Goal: Transaction & Acquisition: Purchase product/service

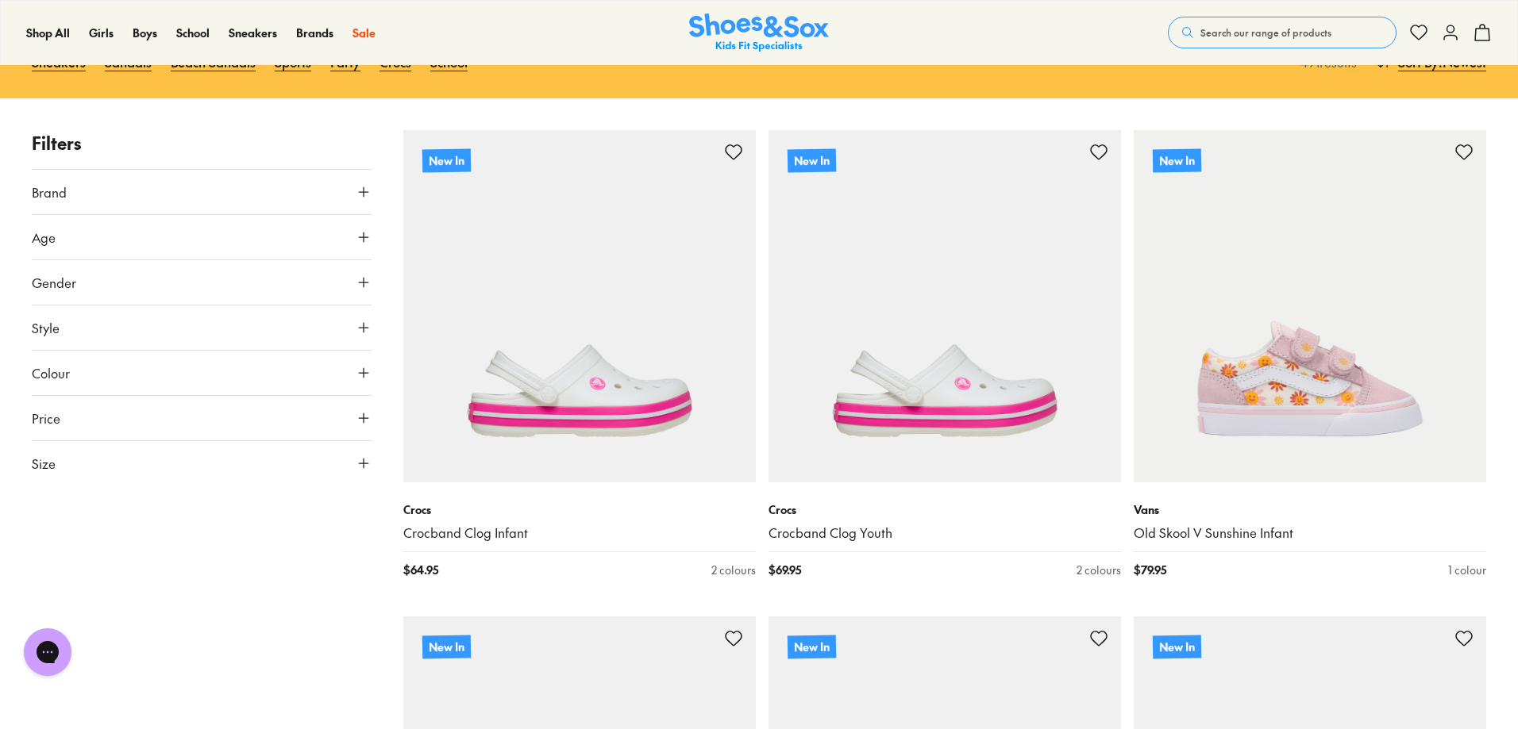
scroll to position [238, 0]
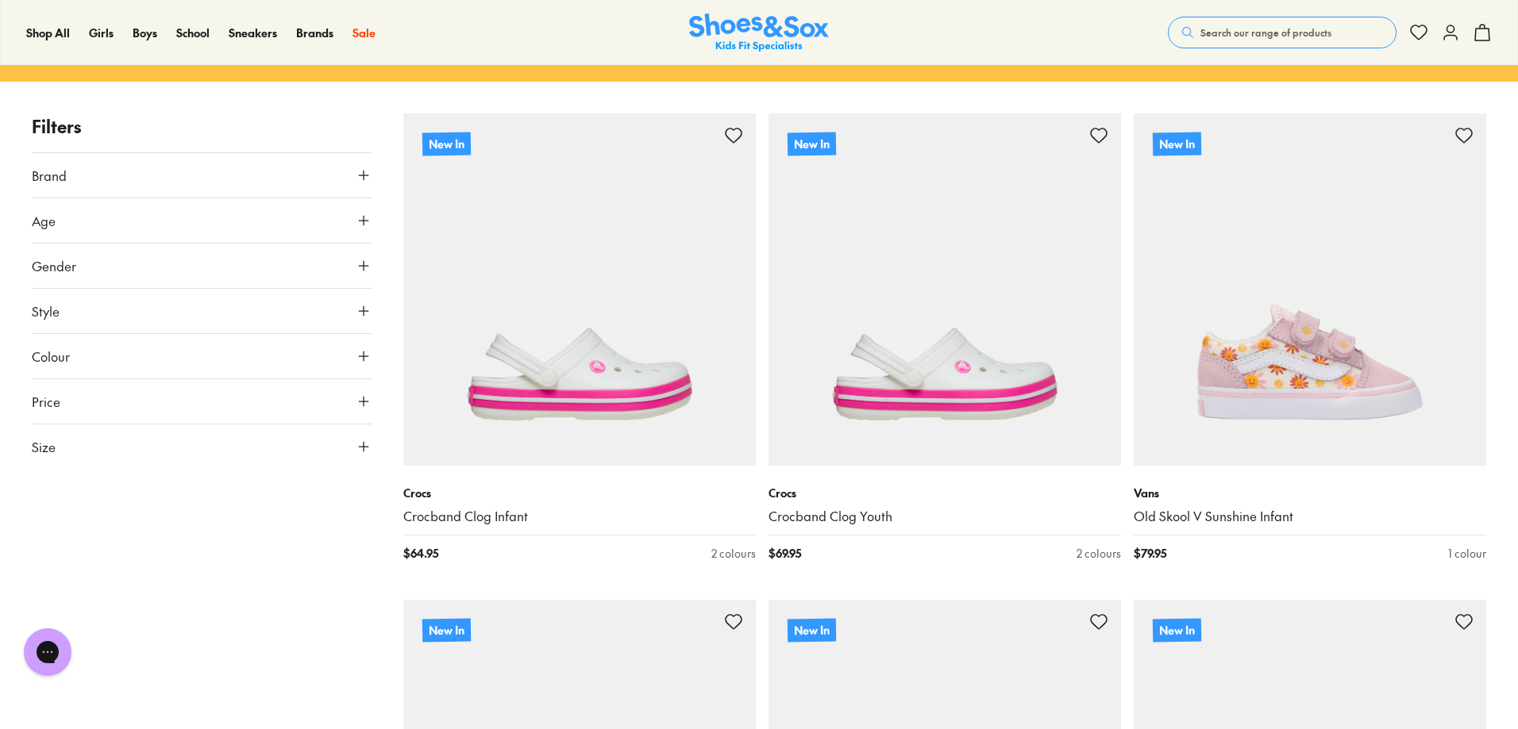
click at [316, 231] on button "Age" at bounding box center [202, 220] width 340 height 44
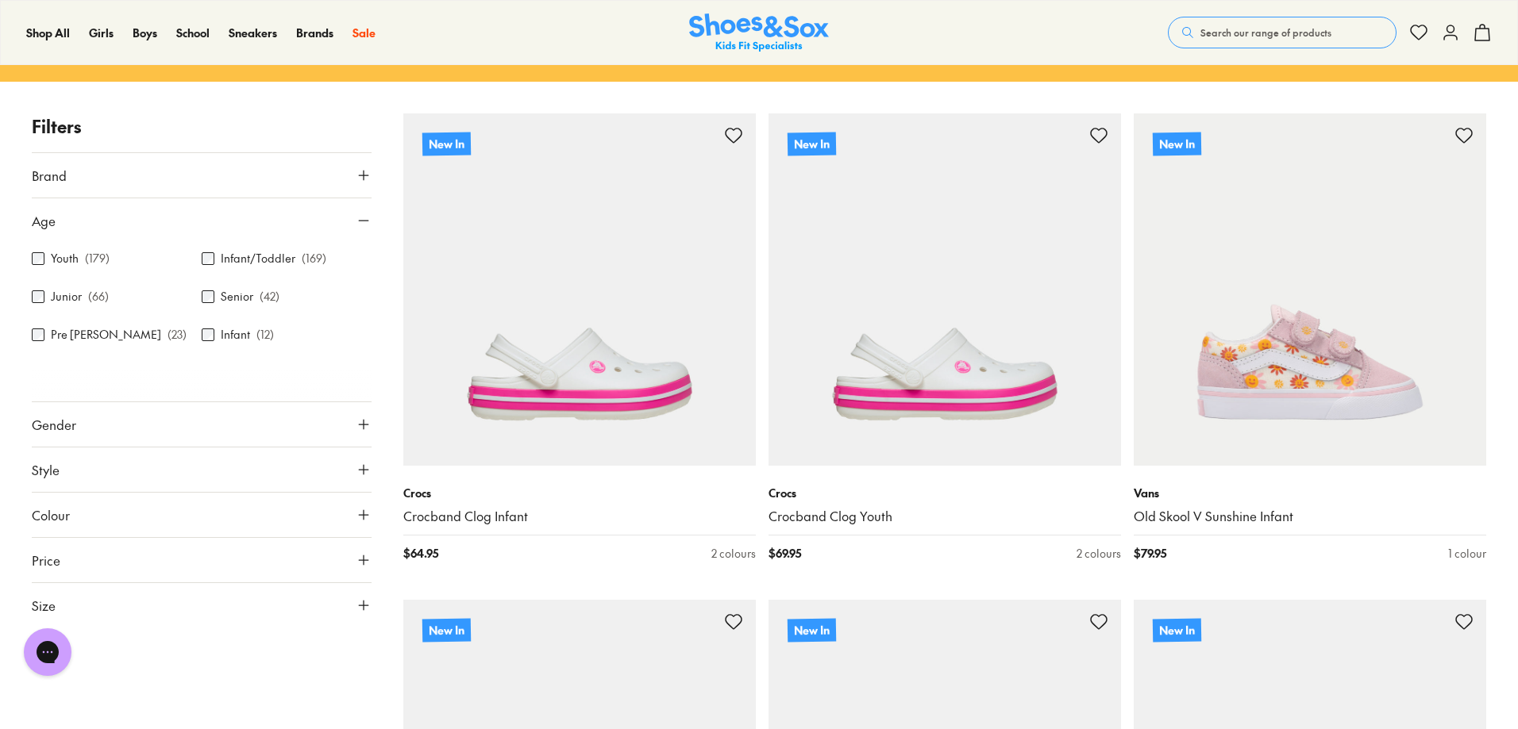
click at [274, 256] on label "Infant/Toddler" at bounding box center [258, 258] width 75 height 17
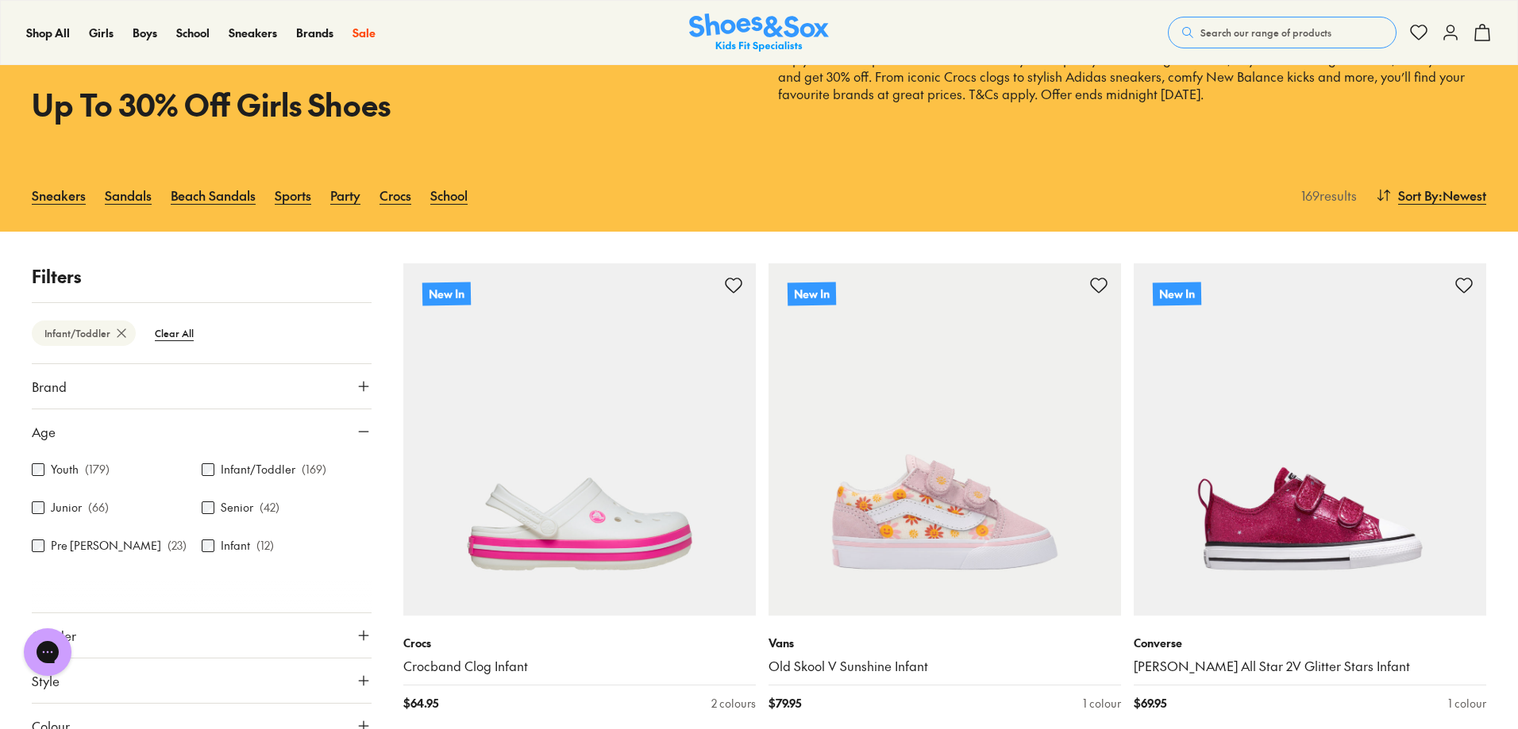
click at [354, 427] on button "Age" at bounding box center [202, 432] width 340 height 44
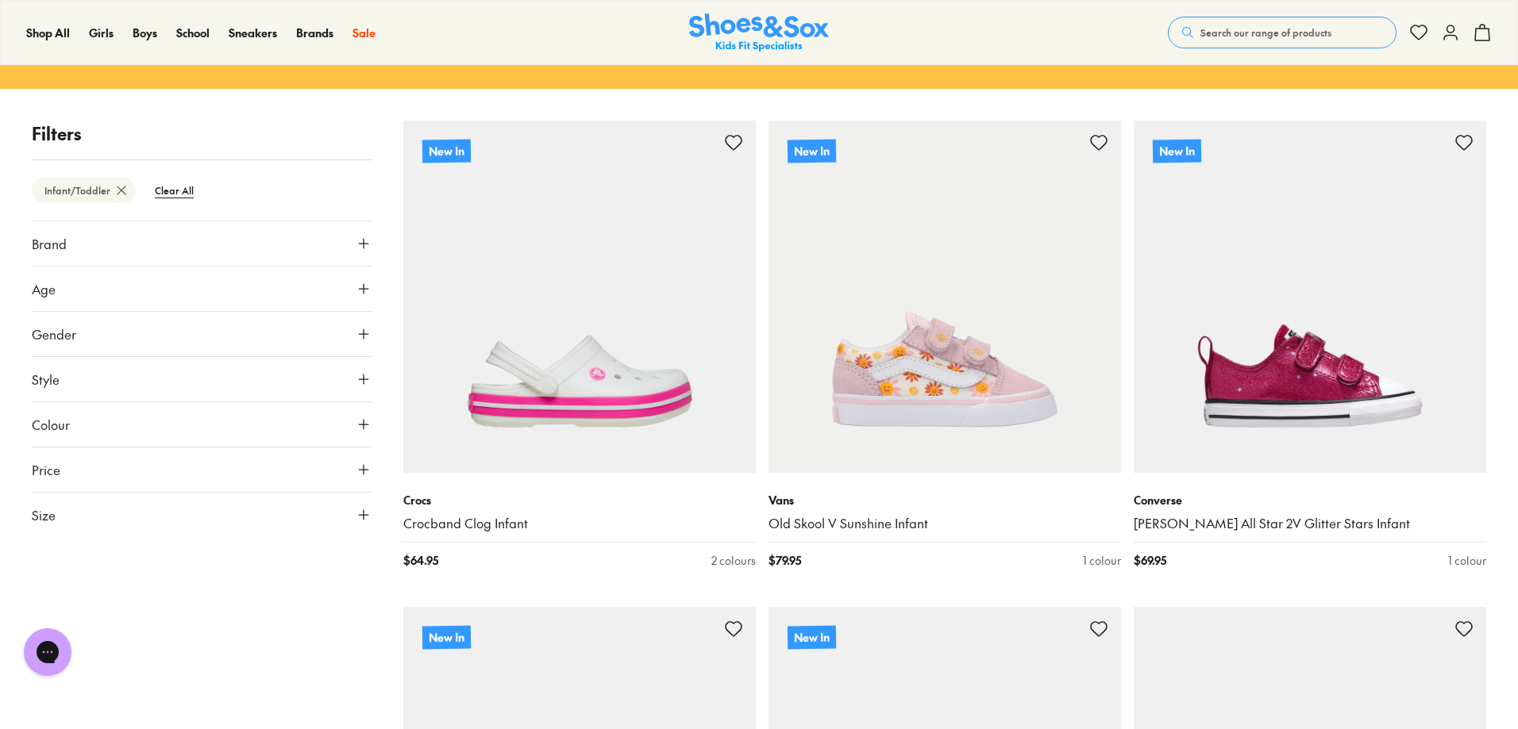
scroll to position [247, 0]
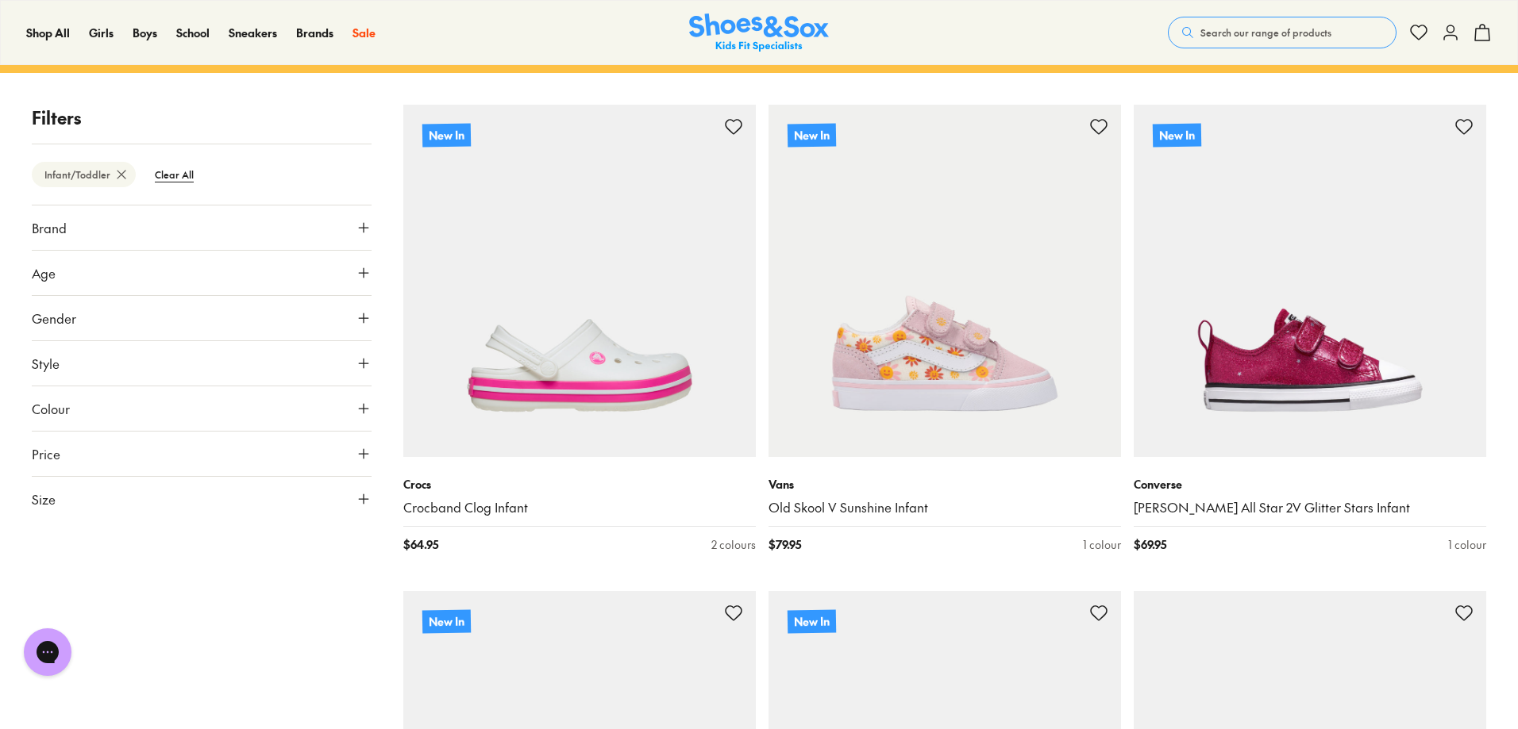
click at [232, 494] on button "Size" at bounding box center [202, 499] width 340 height 44
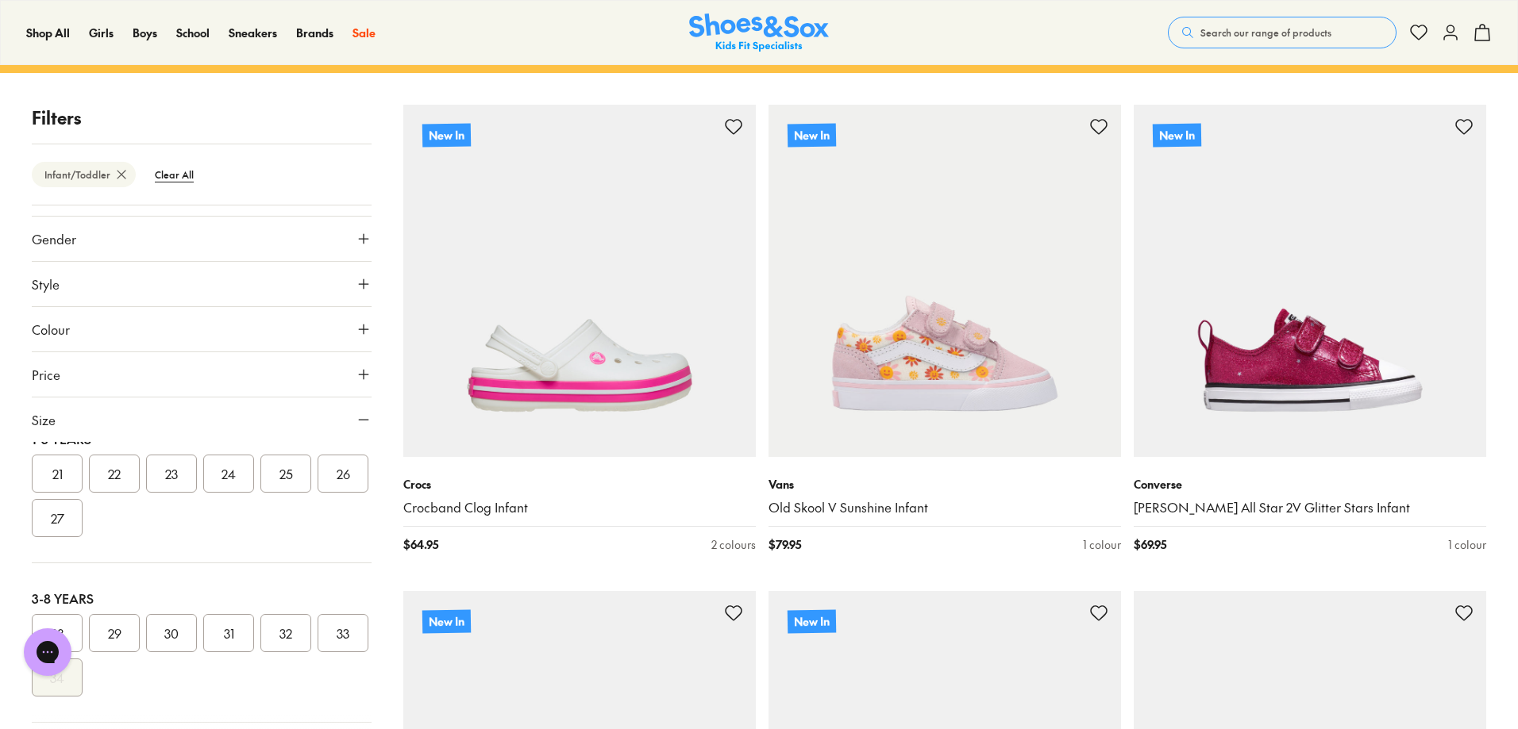
scroll to position [159, 0]
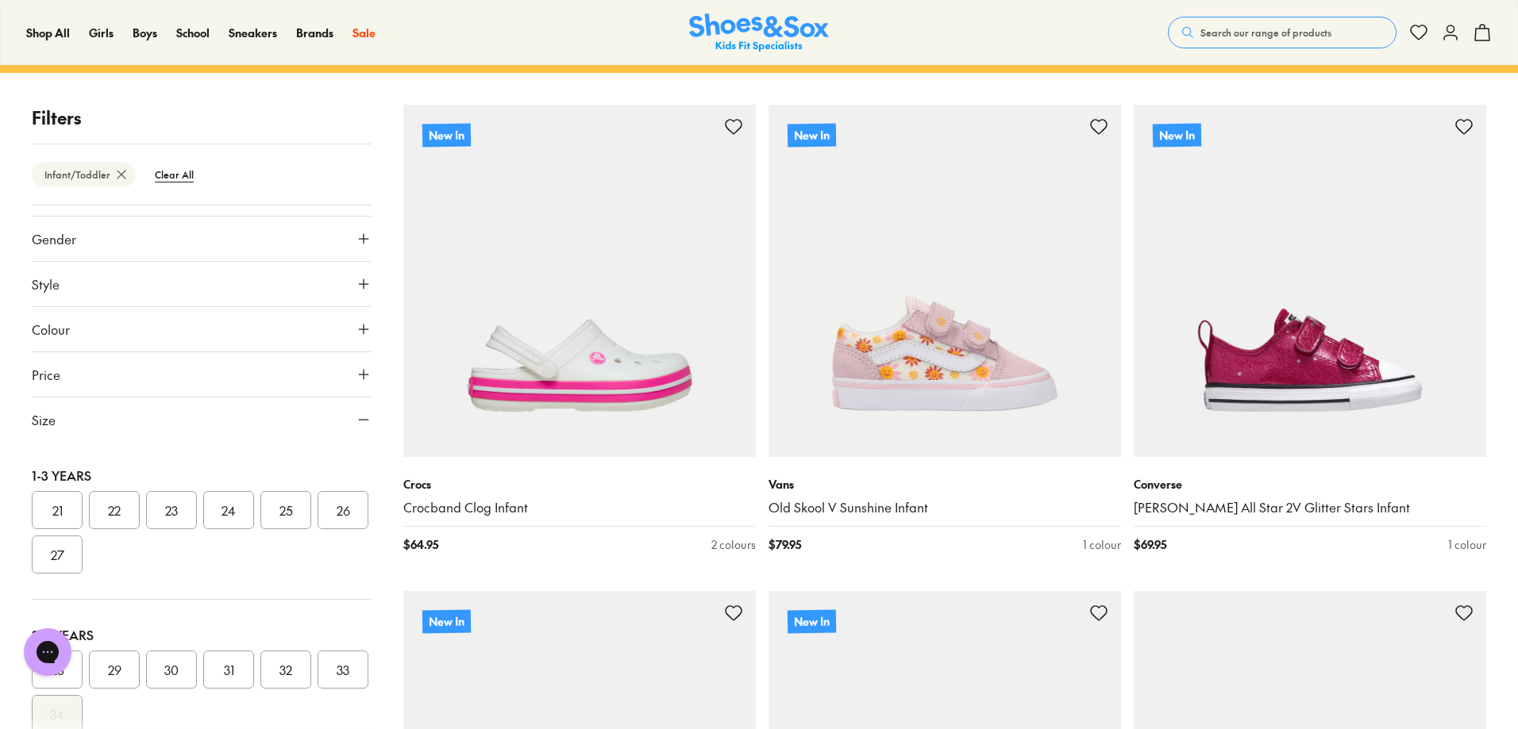
click at [49, 507] on button "21" at bounding box center [57, 510] width 51 height 38
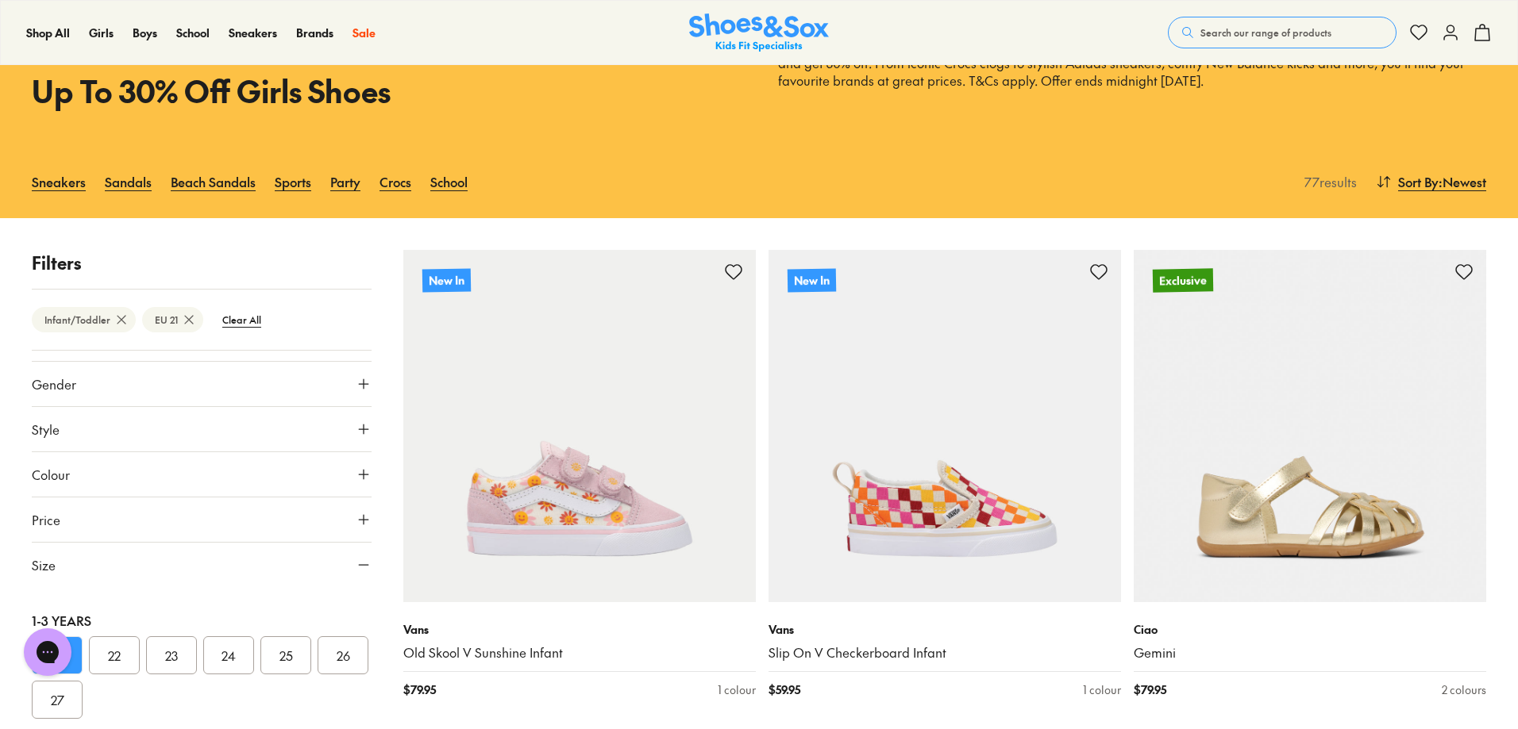
click at [283, 561] on button "Size" at bounding box center [202, 565] width 340 height 44
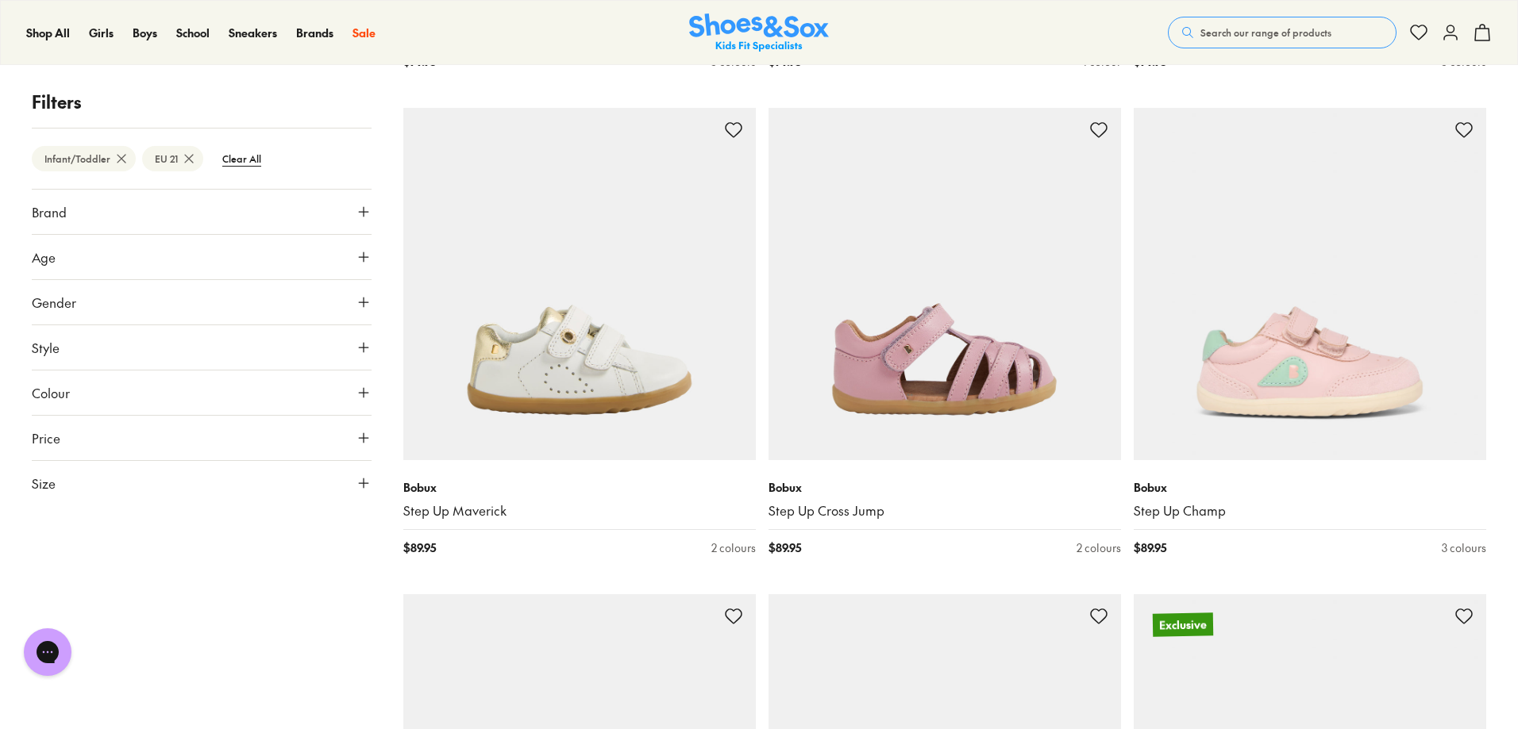
scroll to position [3197, 0]
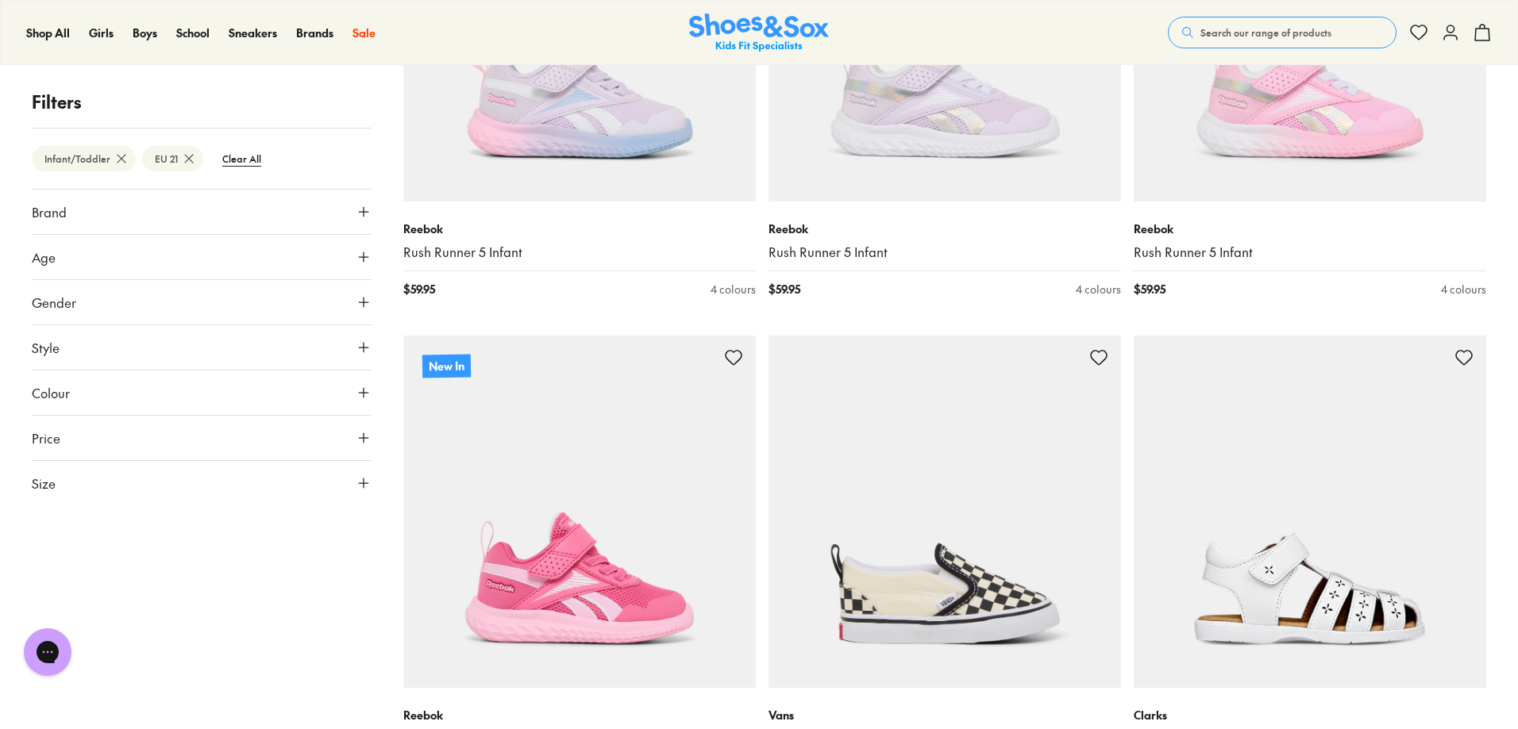
scroll to position [9786, 0]
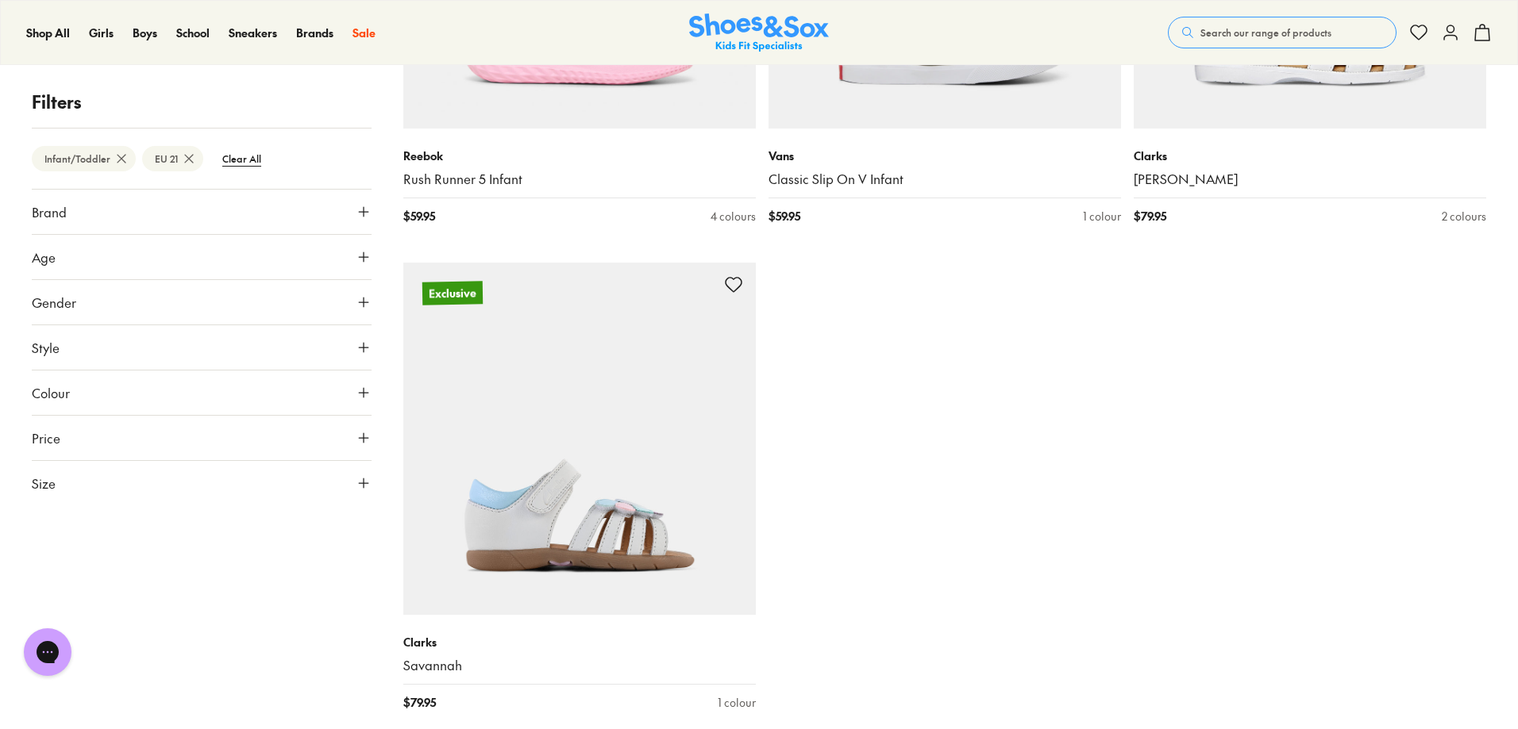
scroll to position [10341, 0]
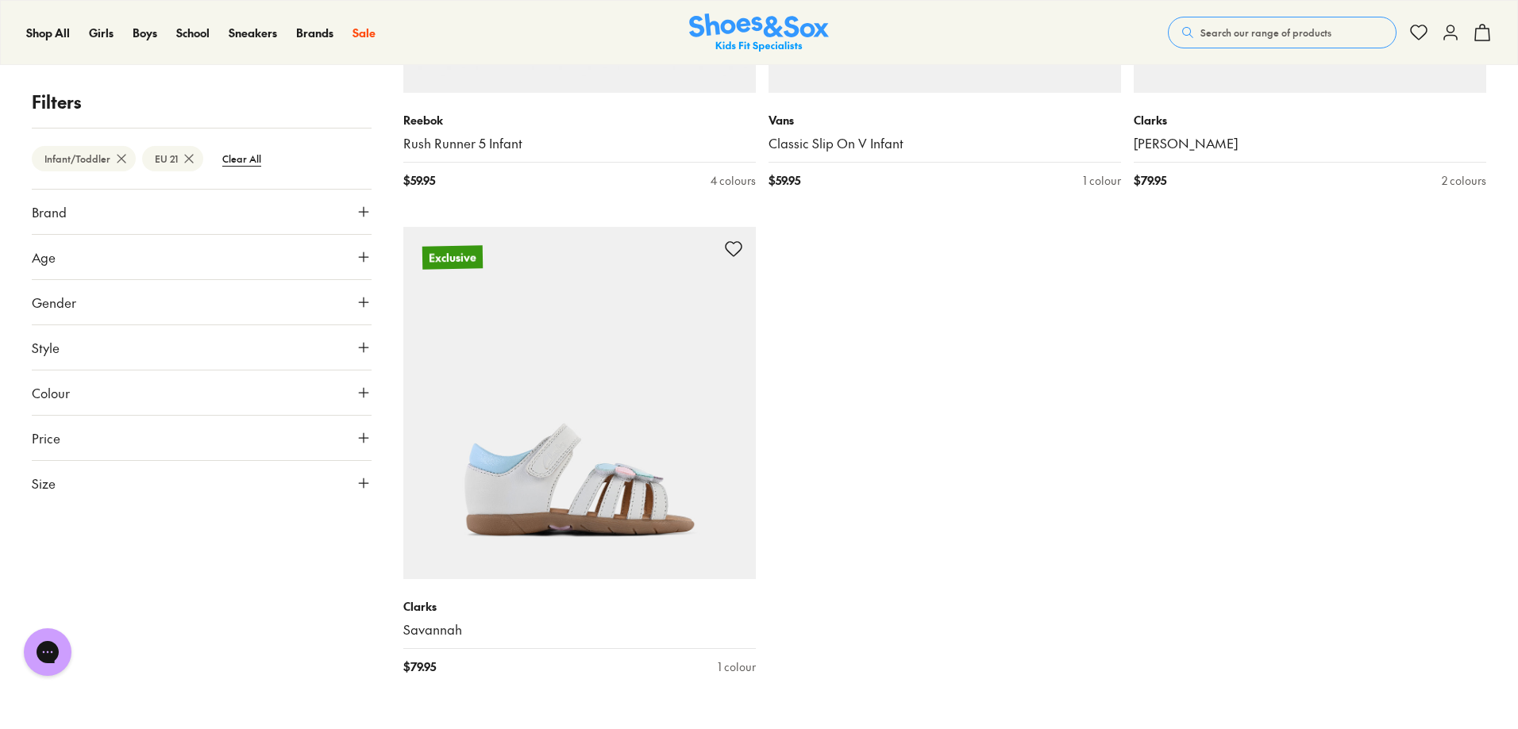
type input "***"
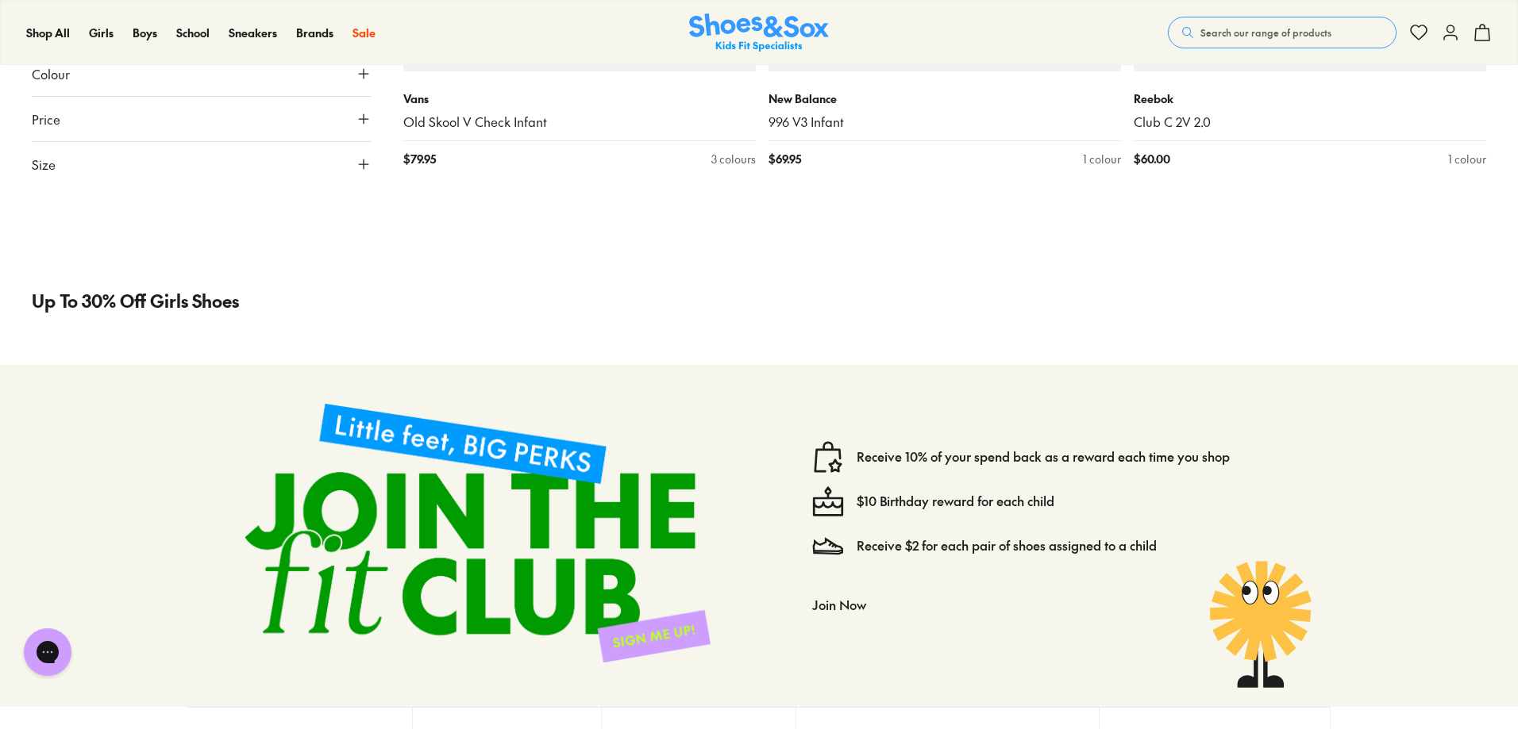
scroll to position [12802, 0]
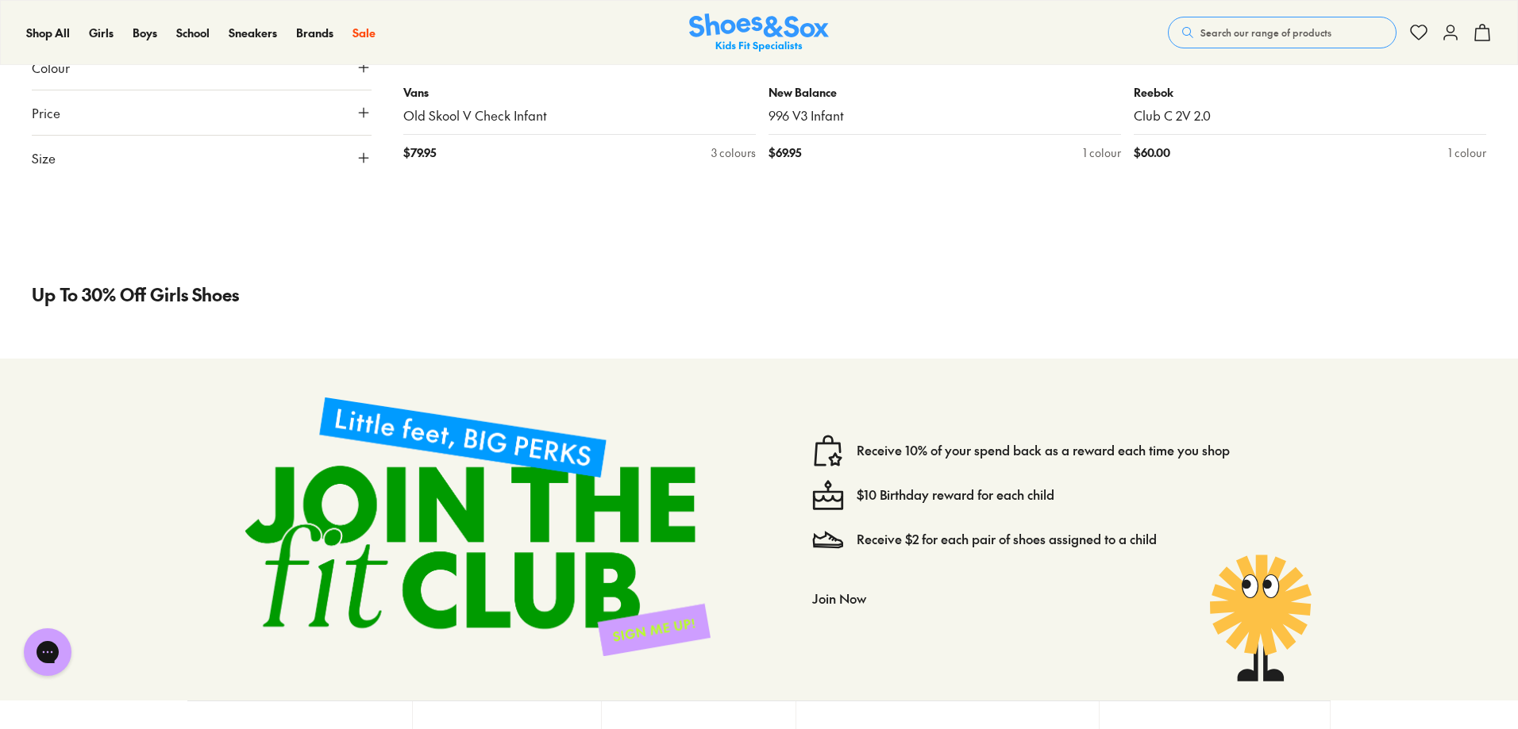
click at [714, 25] on img at bounding box center [759, 32] width 140 height 39
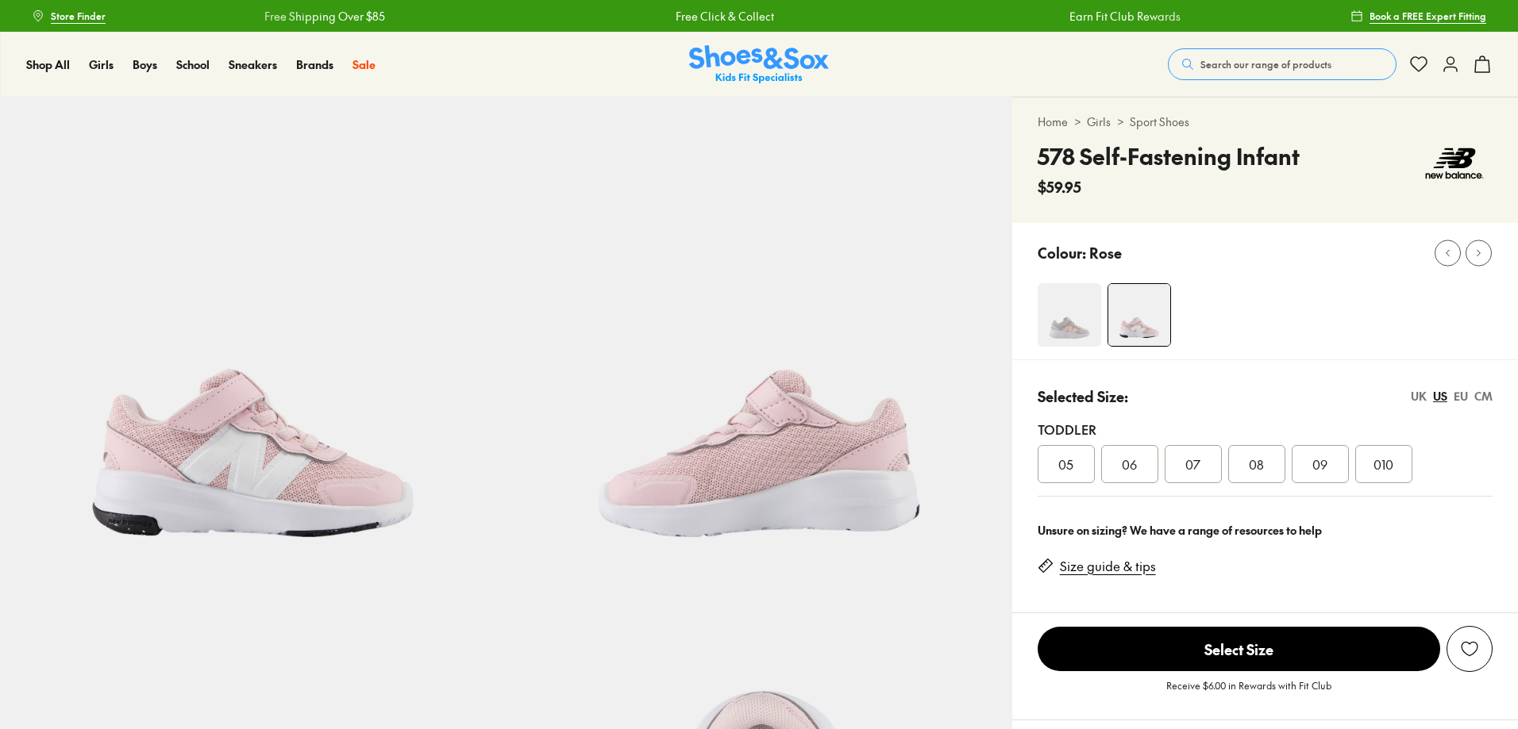
select select "*"
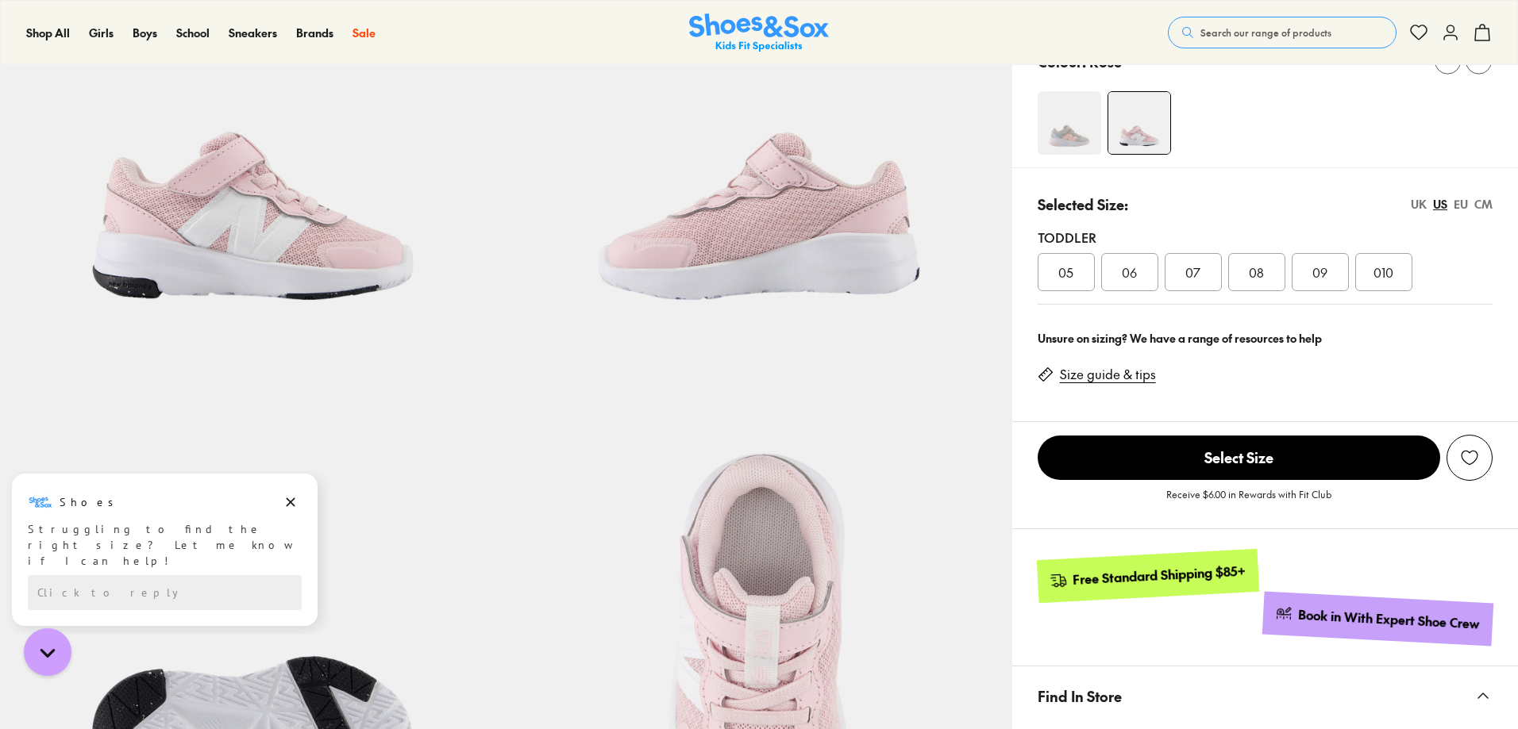
scroll to position [238, 0]
click at [1458, 205] on div "EU" at bounding box center [1460, 203] width 14 height 17
click at [1056, 275] on div "21" at bounding box center [1065, 271] width 57 height 38
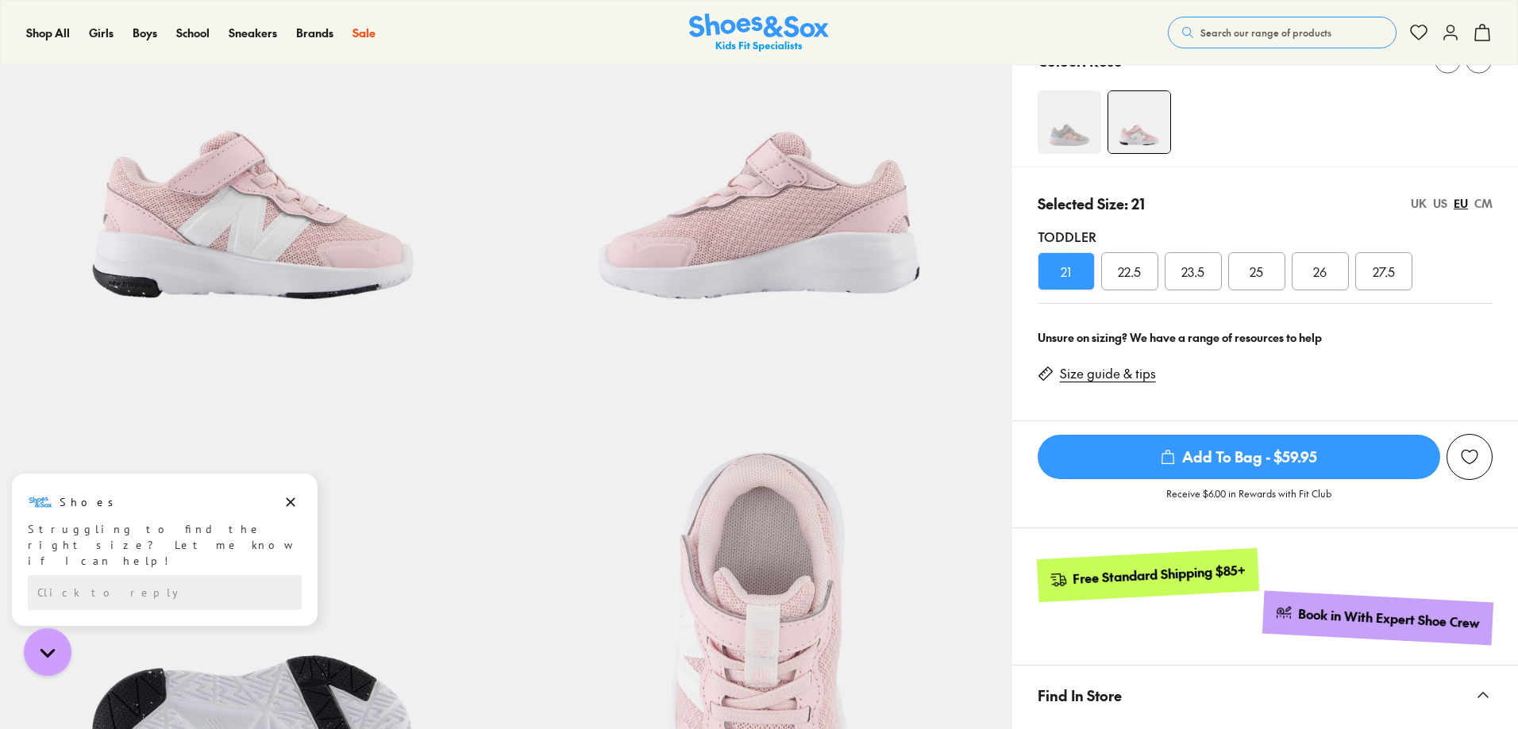
click at [1276, 453] on span "Add To Bag - $59.95" at bounding box center [1238, 457] width 402 height 44
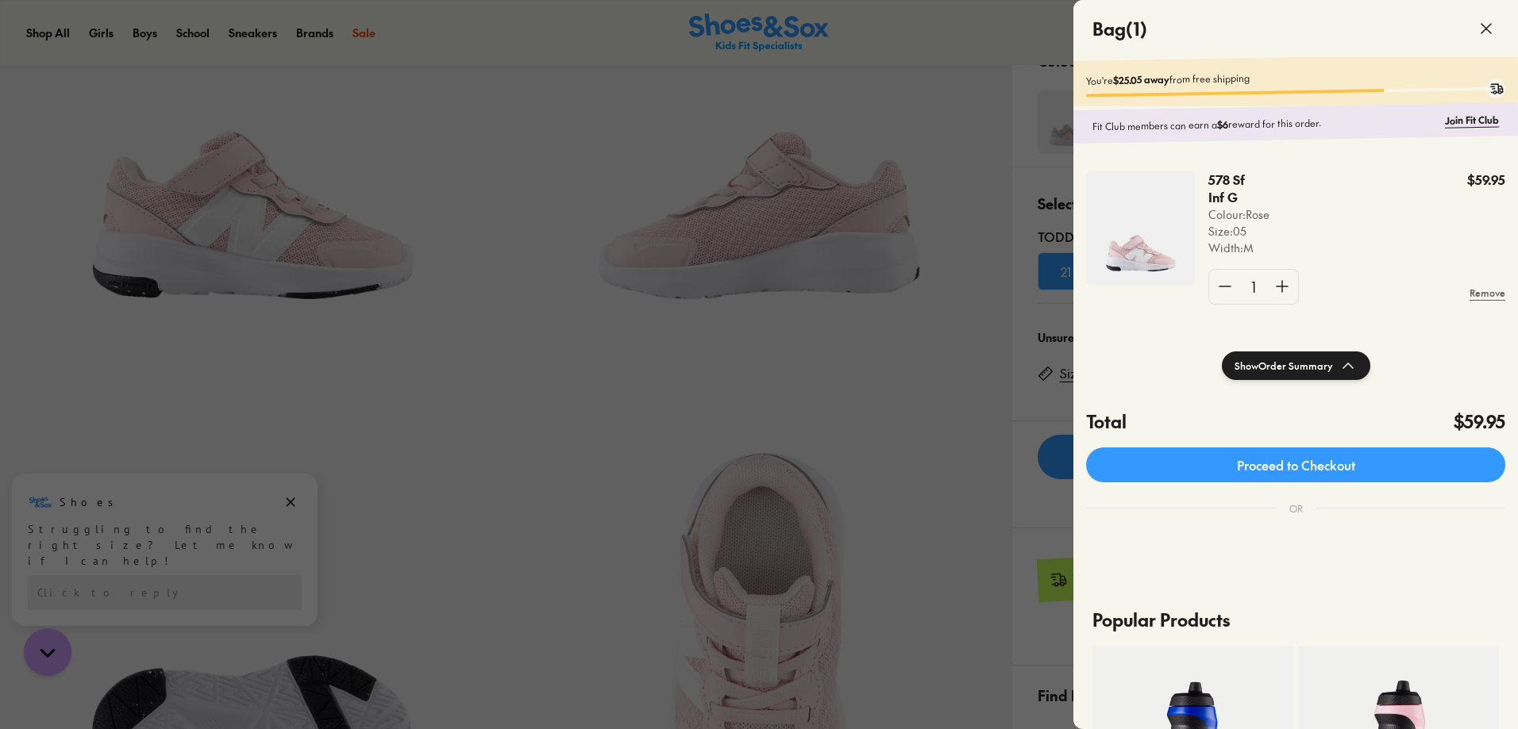
click at [930, 42] on div at bounding box center [759, 364] width 1518 height 729
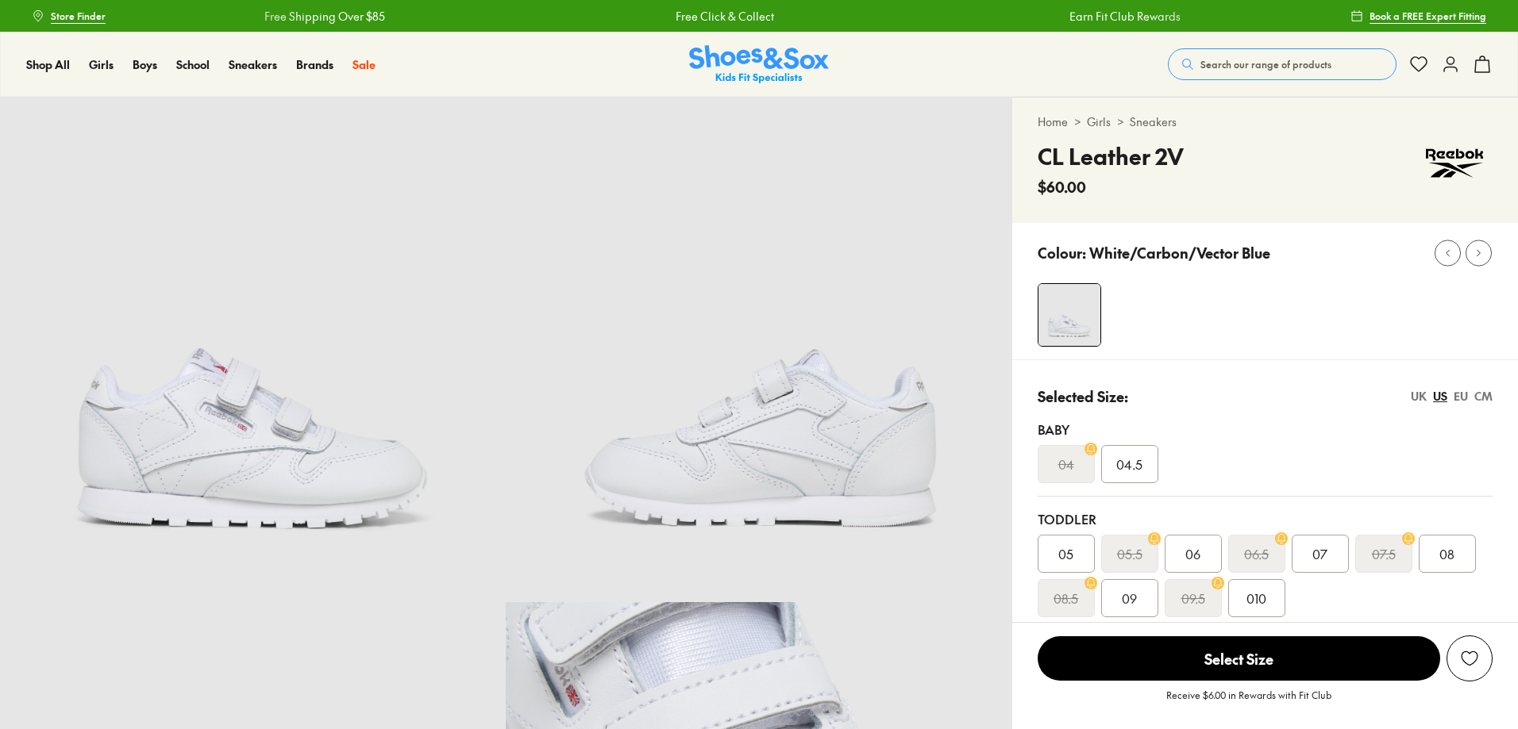
select select "*"
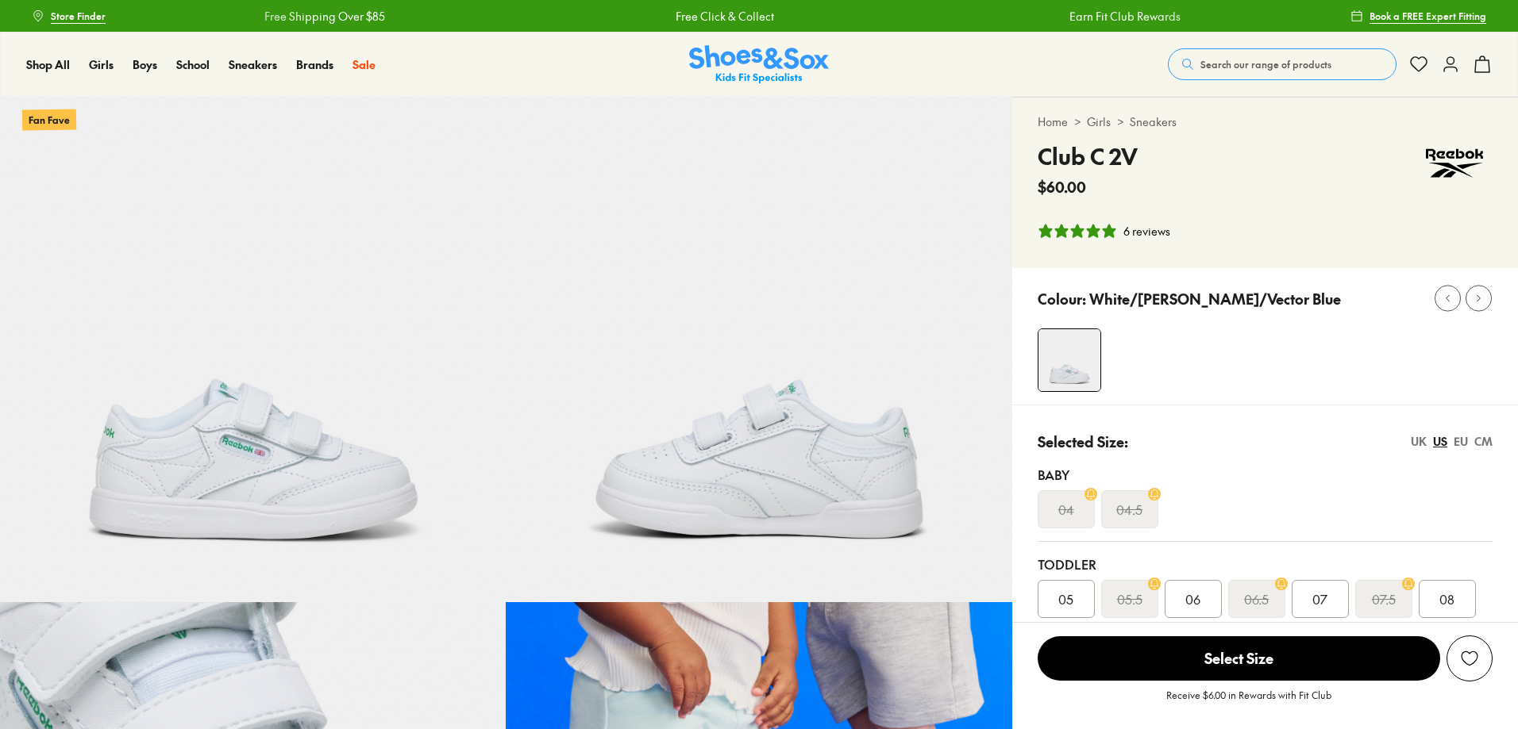
select select "*"
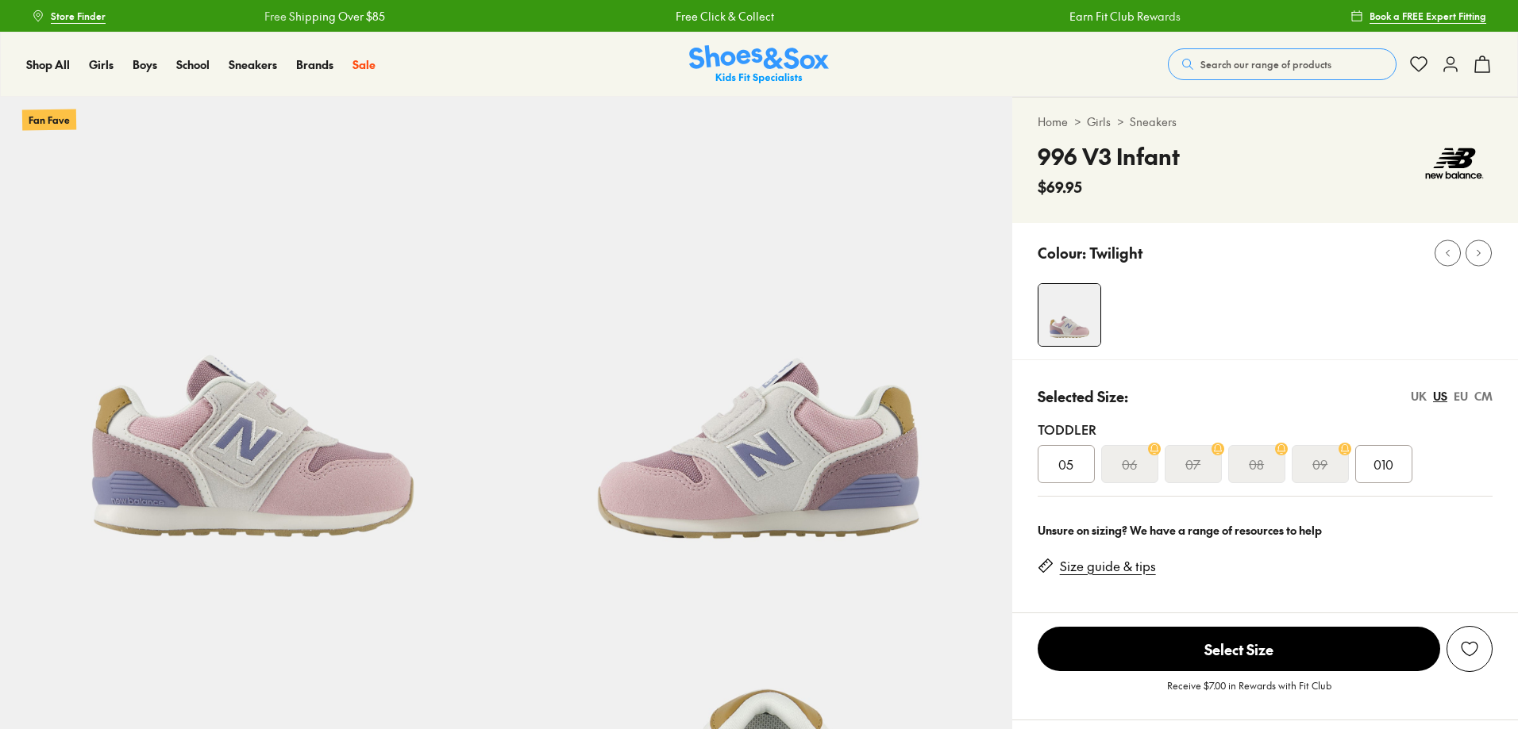
select select "*"
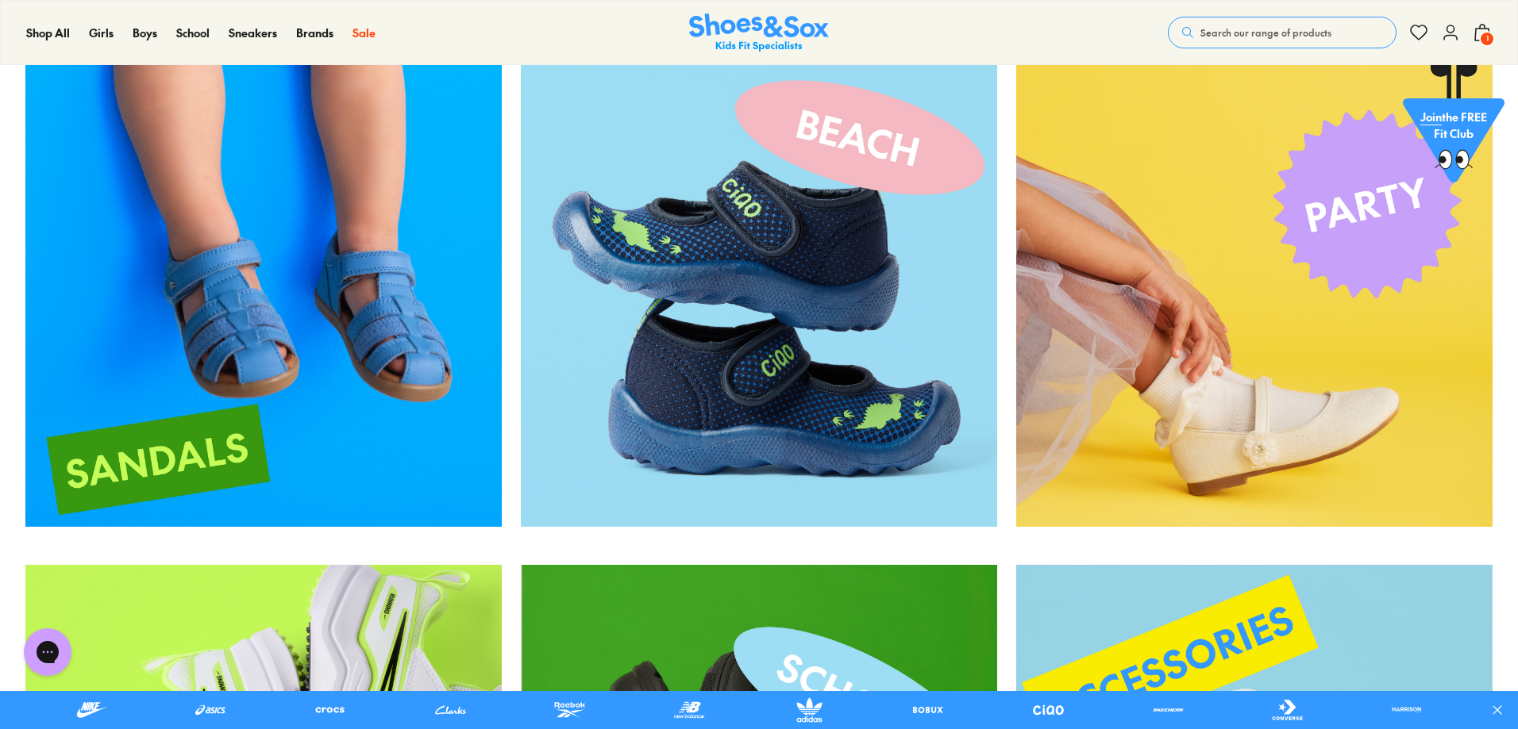
scroll to position [3175, 0]
